Goal: Task Accomplishment & Management: Use online tool/utility

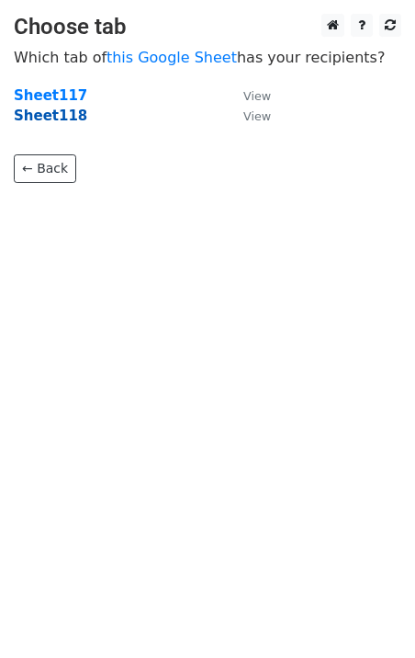
click at [54, 121] on strong "Sheet118" at bounding box center [51, 116] width 74 height 17
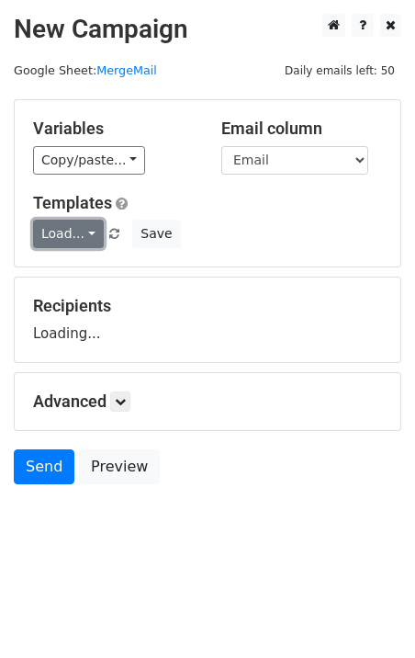
click at [68, 232] on link "Load..." at bounding box center [68, 234] width 71 height 28
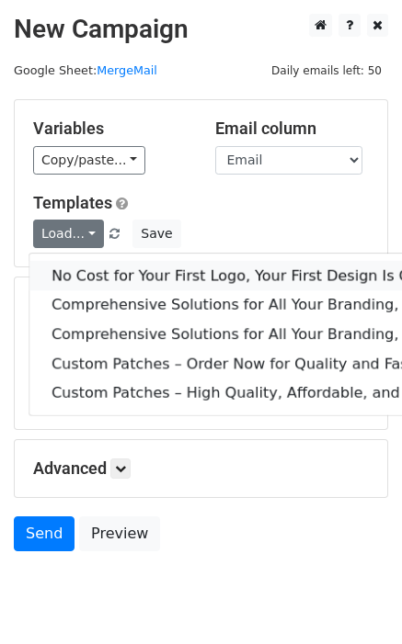
click at [97, 268] on link "No Cost for Your First Logo, Your First Design Is On Us!" at bounding box center [375, 275] width 692 height 29
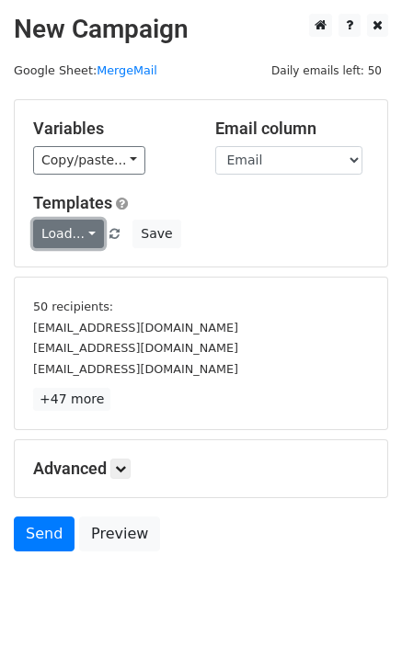
click at [73, 248] on link "Load..." at bounding box center [68, 234] width 71 height 28
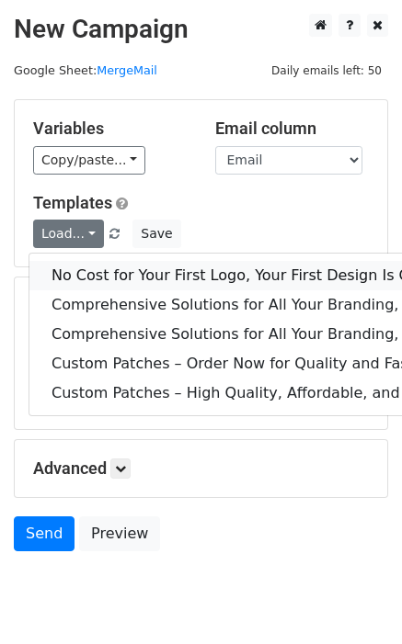
click at [109, 278] on link "No Cost for Your First Logo, Your First Design Is On Us!" at bounding box center [375, 275] width 692 height 29
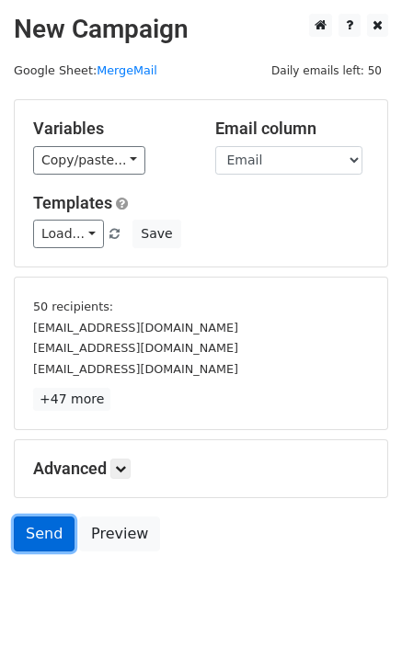
click at [45, 531] on link "Send" at bounding box center [44, 533] width 61 height 35
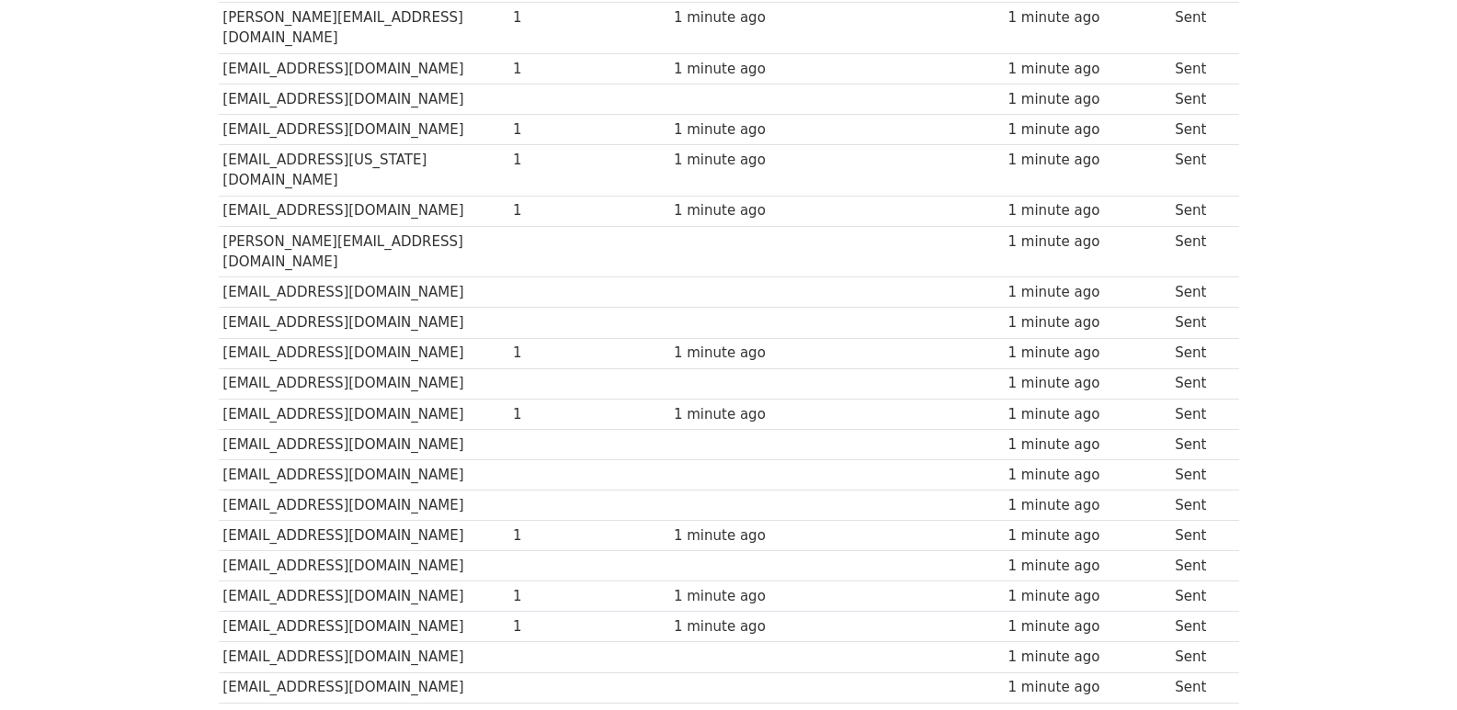
scroll to position [1225, 0]
